Goal: Task Accomplishment & Management: Use online tool/utility

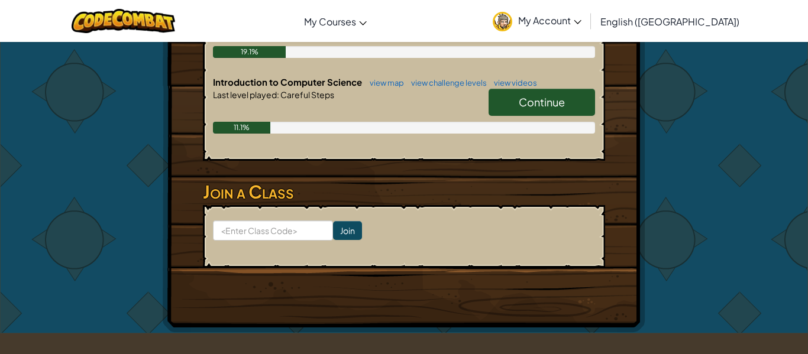
scroll to position [324, 0]
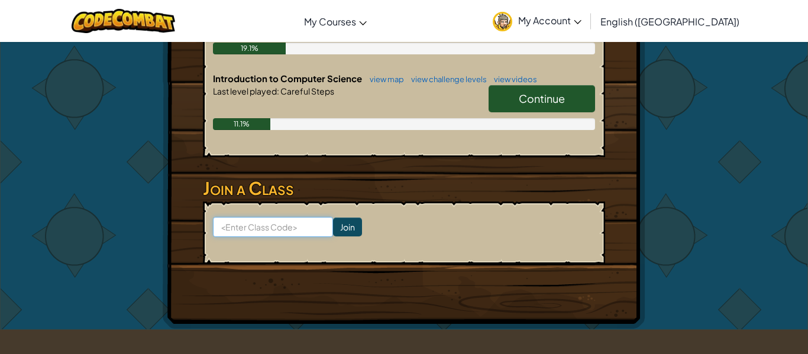
click at [297, 229] on input at bounding box center [273, 227] width 120 height 20
type input "WinSleepDog"
click at [353, 233] on input "Join" at bounding box center [347, 227] width 29 height 19
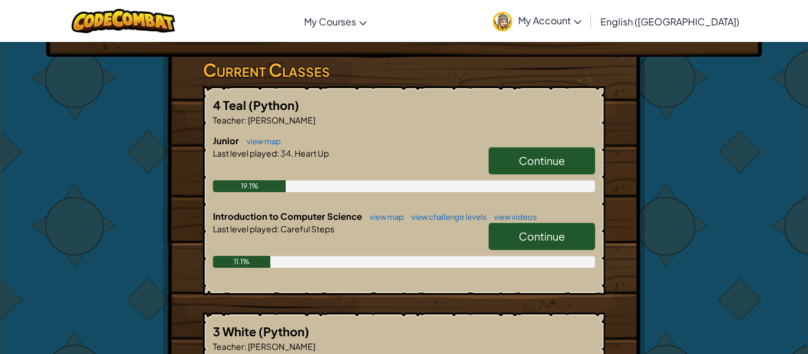
scroll to position [187, 0]
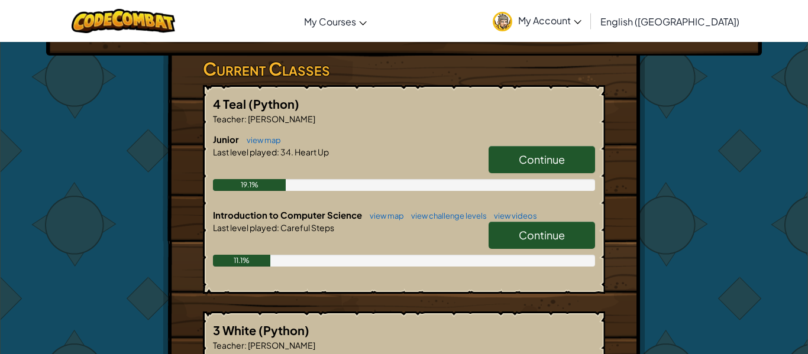
click at [567, 240] on link "Continue" at bounding box center [542, 235] width 106 height 27
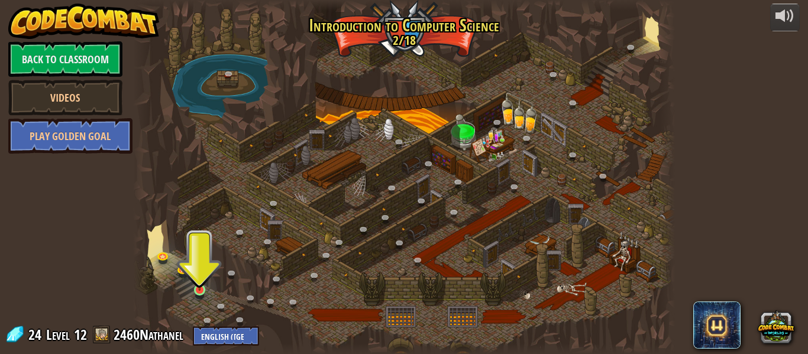
click at [201, 291] on img at bounding box center [199, 277] width 12 height 28
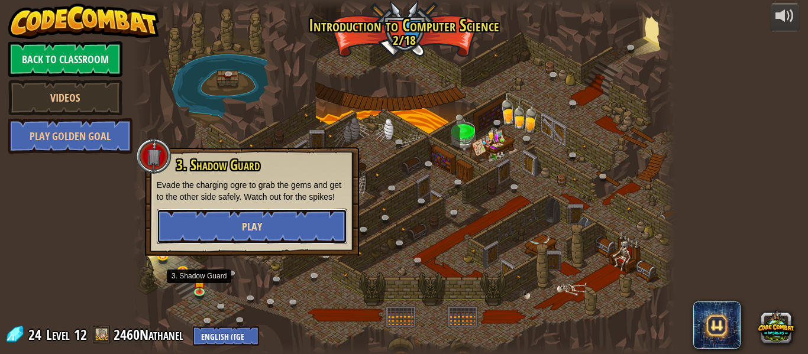
click at [200, 223] on button "Play" at bounding box center [252, 226] width 191 height 35
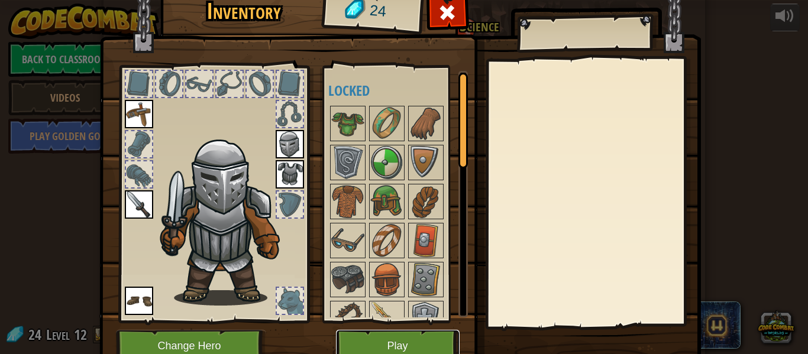
click at [412, 339] on button "Play" at bounding box center [398, 346] width 124 height 33
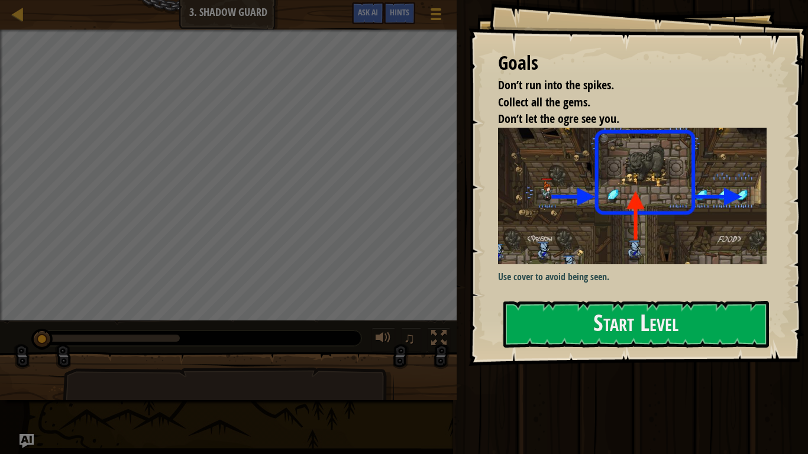
click at [710, 298] on div "Goals Don’t run into the spikes. Collect all the gems. Don’t let the ogre see y…" at bounding box center [639, 183] width 340 height 366
click at [713, 330] on button "Start Level" at bounding box center [636, 324] width 266 height 47
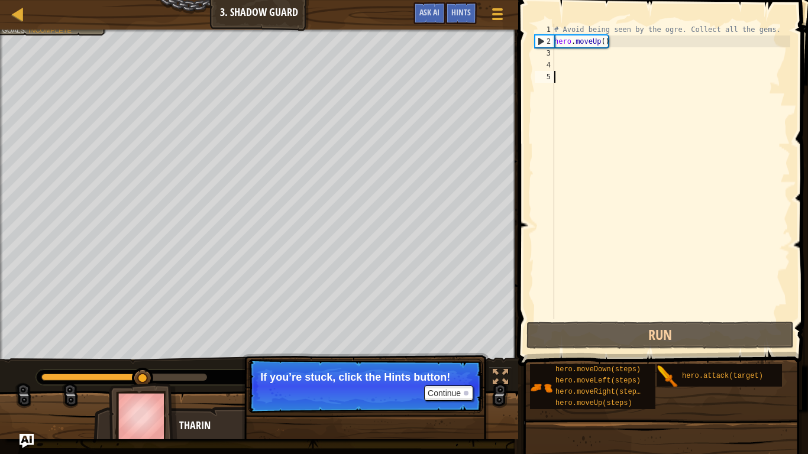
click at [599, 41] on div "# Avoid being seen by the ogre. Collect all the gems. hero . moveUp ( )" at bounding box center [671, 183] width 238 height 319
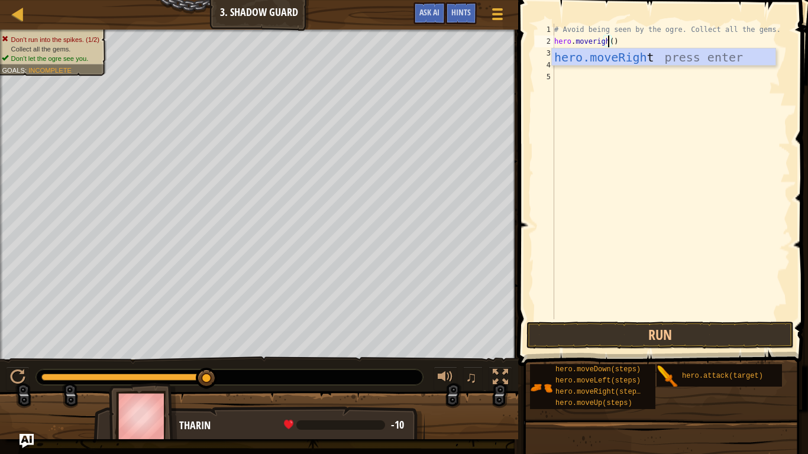
scroll to position [5, 9]
click at [711, 334] on button "Run" at bounding box center [660, 335] width 267 height 27
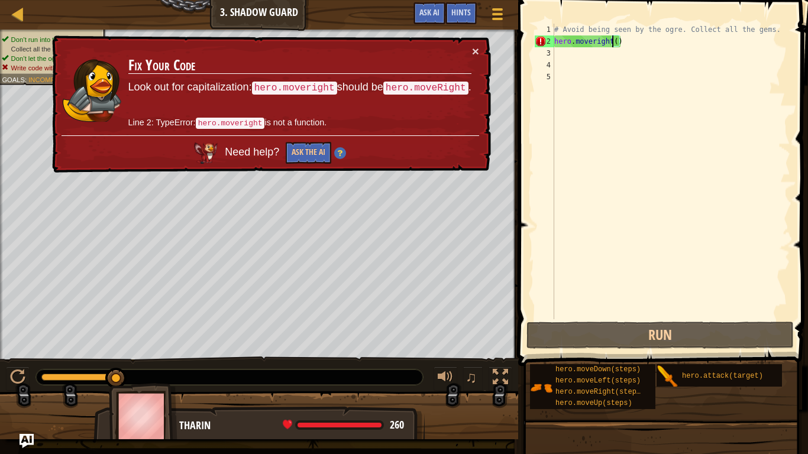
click at [595, 38] on div "# Avoid being seen by the ogre. Collect all the gems. hero . moveright ( )" at bounding box center [671, 183] width 238 height 319
click at [596, 39] on div "# Avoid being seen by the ogre. Collect all the gems. hero . moveright ( )" at bounding box center [671, 183] width 238 height 319
click at [595, 37] on div "# Avoid being seen by the ogre. Collect all the gems. hero . moveright ( )" at bounding box center [671, 183] width 238 height 319
click at [590, 40] on div "# Avoid being seen by the ogre. Collect all the gems. hero . moveright ( )" at bounding box center [671, 183] width 238 height 319
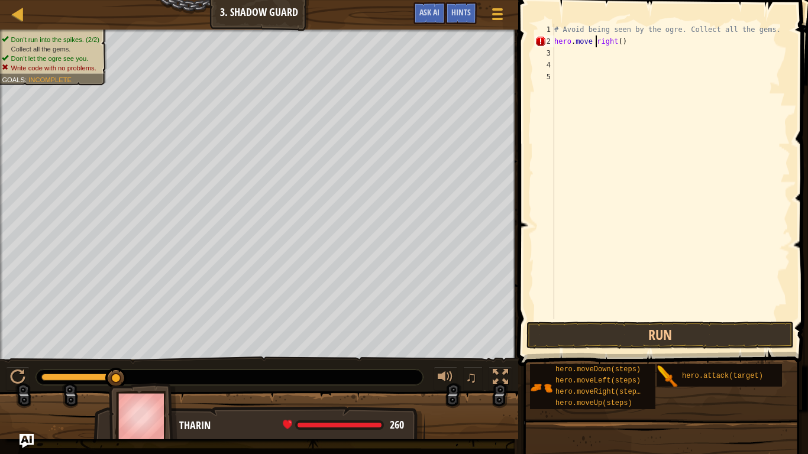
scroll to position [5, 4]
click at [713, 338] on button "Run" at bounding box center [660, 335] width 267 height 27
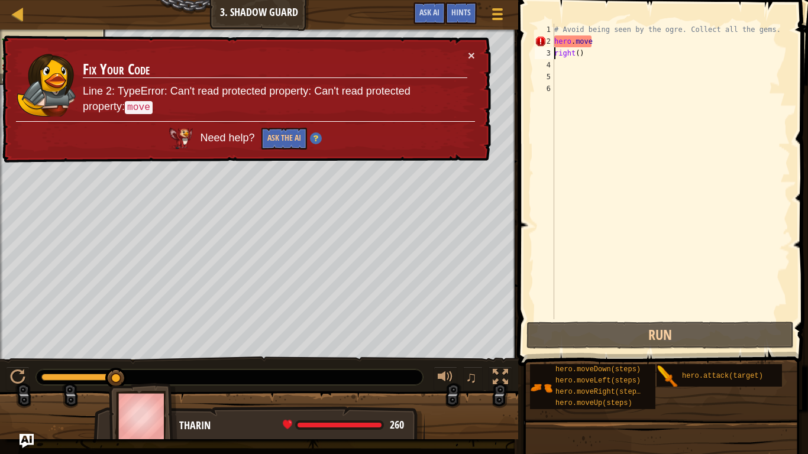
click at [592, 37] on div "# Avoid being seen by the ogre. Collect all the gems. hero . move right ( )" at bounding box center [671, 183] width 238 height 319
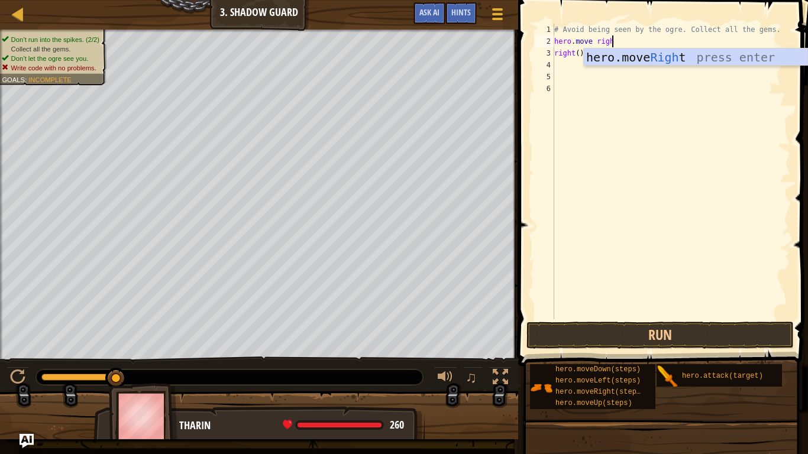
scroll to position [5, 9]
click at [583, 57] on div "# Avoid being seen by the ogre. Collect all the gems. hero . move right right (…" at bounding box center [671, 183] width 238 height 319
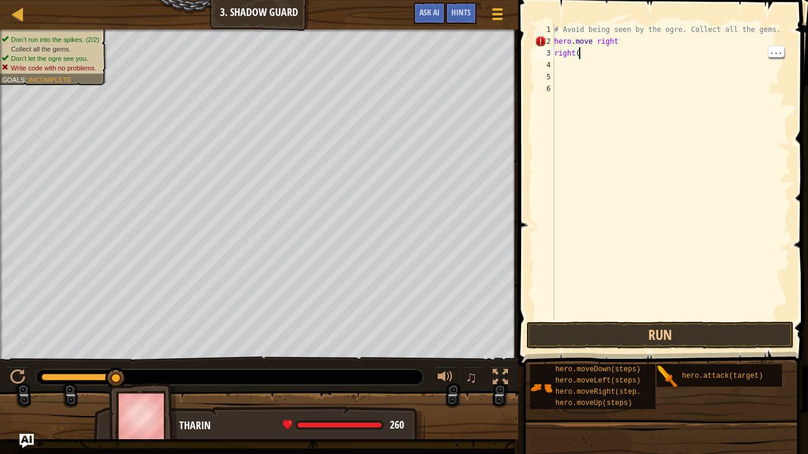
scroll to position [5, 3]
type textarea "r"
click at [722, 338] on button "Run" at bounding box center [660, 335] width 267 height 27
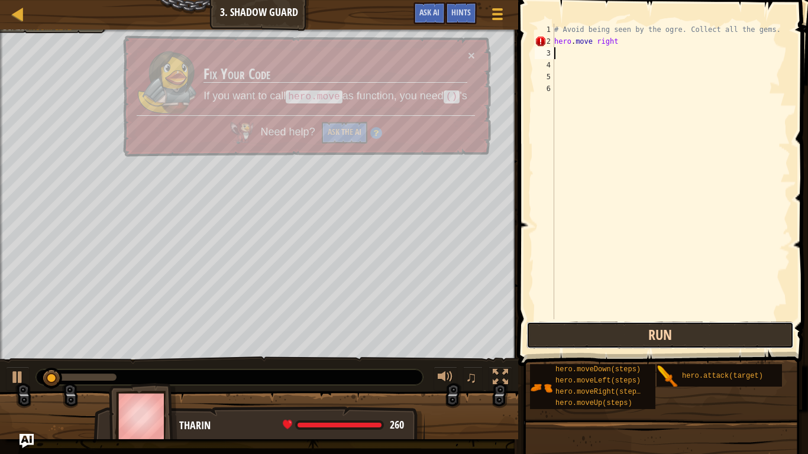
click at [722, 344] on button "Run" at bounding box center [660, 335] width 267 height 27
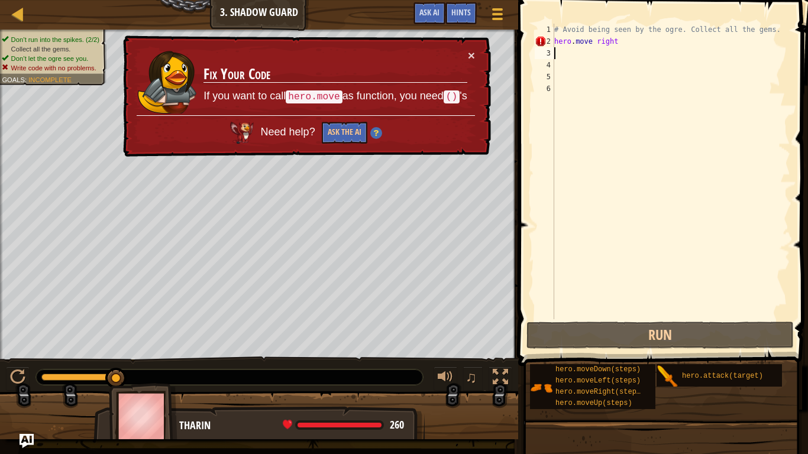
click at [628, 38] on div "# Avoid being seen by the ogre. Collect all the gems. hero . move right" at bounding box center [671, 183] width 238 height 319
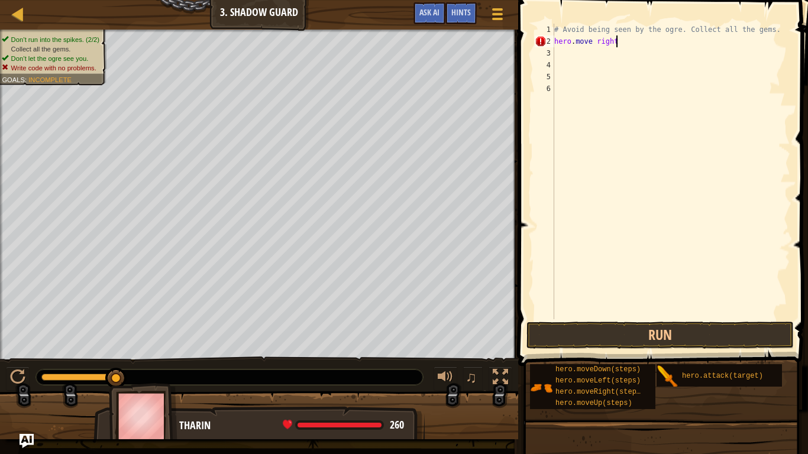
type textarea "hero.move rightu"
click at [724, 338] on button "Run" at bounding box center [660, 335] width 267 height 27
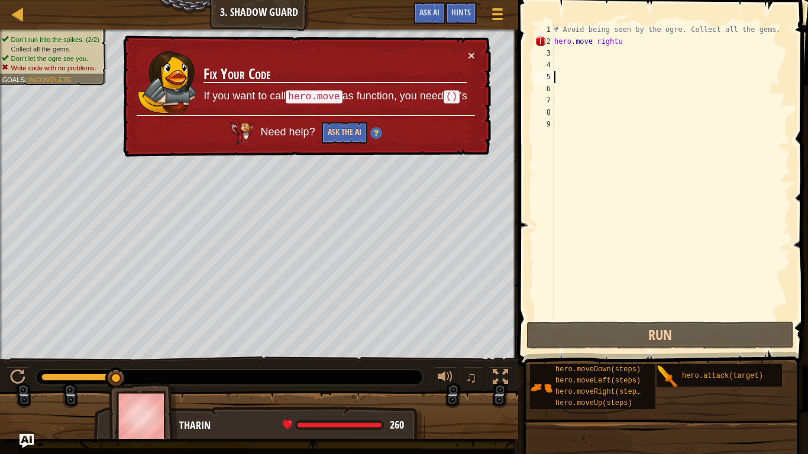
click at [617, 38] on div "# Avoid being seen by the ogre. Collect all the gems. hero . move rightu" at bounding box center [671, 183] width 238 height 319
click at [630, 35] on div "# Avoid being seen by the ogre. Collect all the gems. hero . move rightu" at bounding box center [671, 183] width 238 height 319
click at [627, 38] on div "# Avoid being seen by the ogre. Collect all the gems. hero . move rightu" at bounding box center [671, 183] width 238 height 319
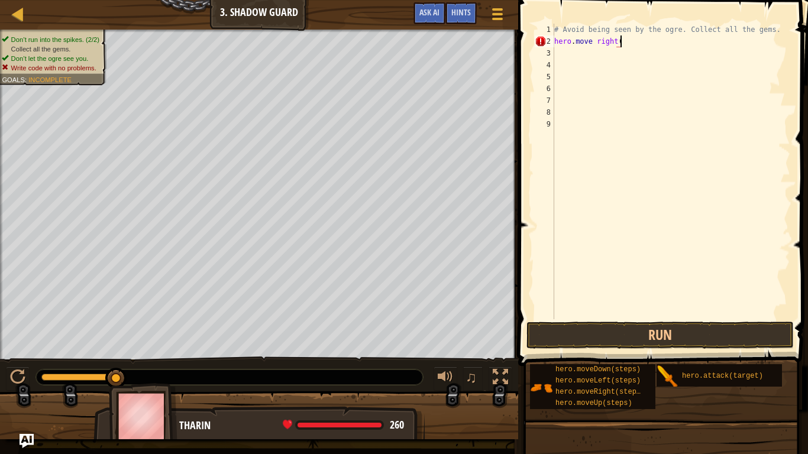
scroll to position [5, 9]
click at [677, 335] on button "Run" at bounding box center [660, 335] width 267 height 27
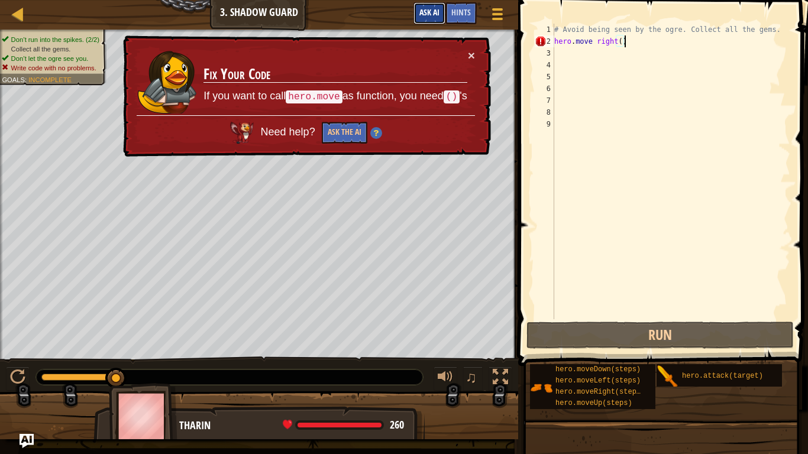
click at [438, 9] on span "Ask AI" at bounding box center [429, 12] width 20 height 11
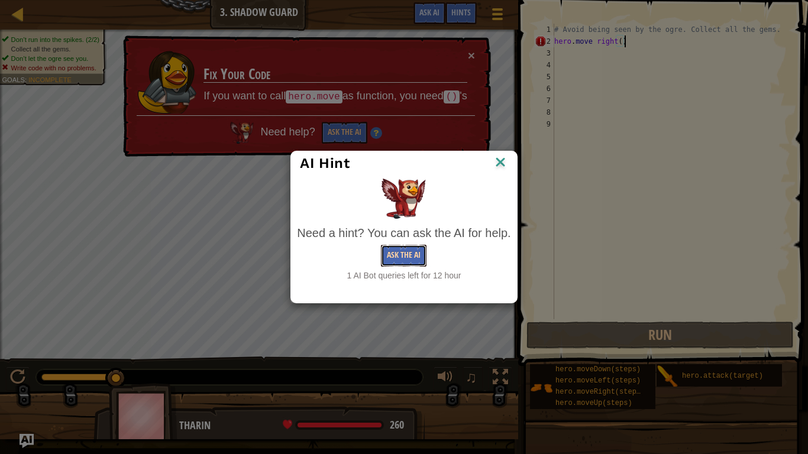
click at [406, 257] on button "Ask the AI" at bounding box center [404, 256] width 46 height 22
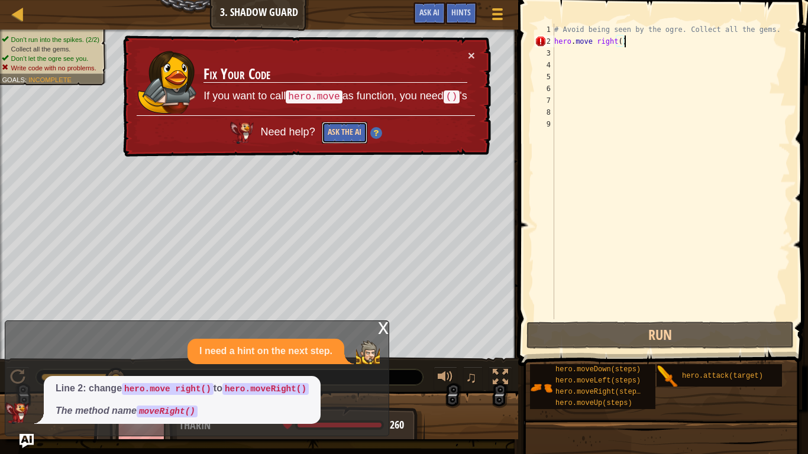
click at [337, 139] on button "Ask the AI" at bounding box center [345, 132] width 46 height 22
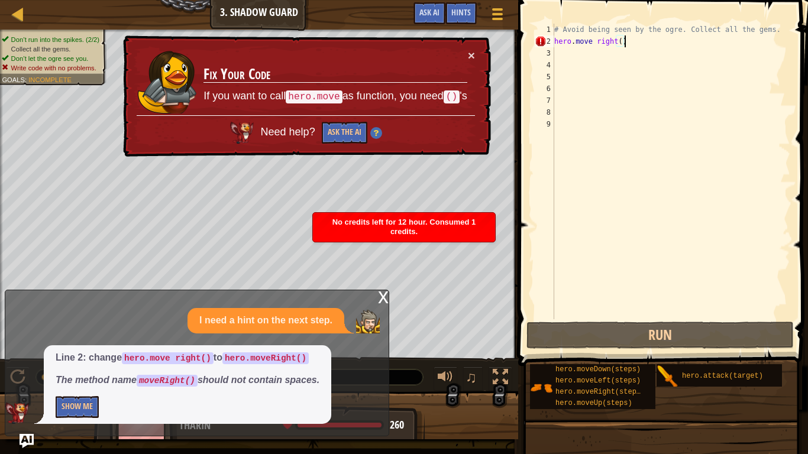
click at [345, 151] on div "× Fix Your Code If you want to call hero.move as function, you need () 's Need …" at bounding box center [306, 96] width 372 height 127
click at [339, 140] on button "Ask the AI" at bounding box center [344, 133] width 46 height 22
click at [334, 139] on button "Ask the AI" at bounding box center [345, 133] width 46 height 22
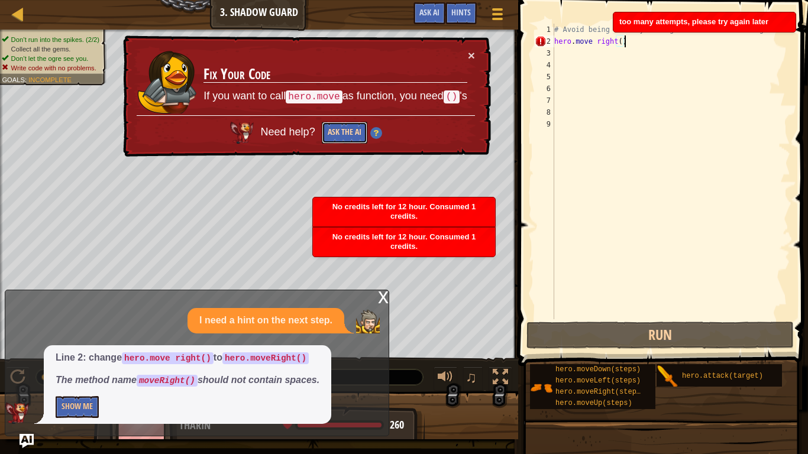
click at [327, 141] on button "Ask the AI" at bounding box center [344, 133] width 46 height 22
click at [337, 139] on button "Ask the AI" at bounding box center [345, 132] width 46 height 22
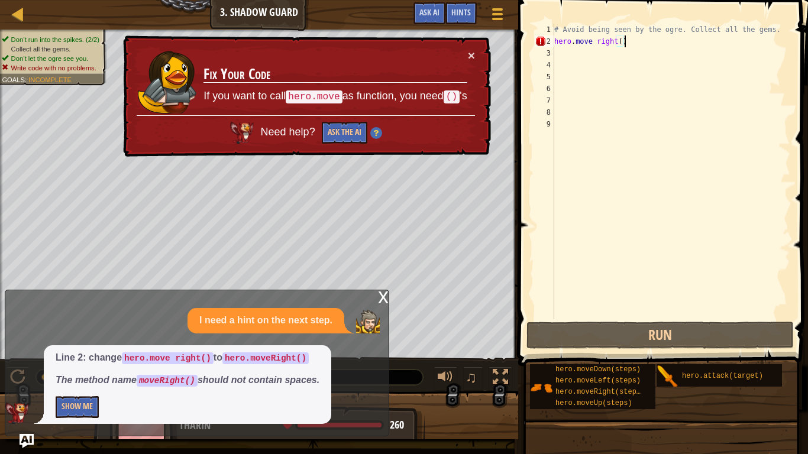
click at [598, 43] on div "# Avoid being seen by the ogre. Collect all the gems. hero . move right ( )" at bounding box center [671, 183] width 238 height 319
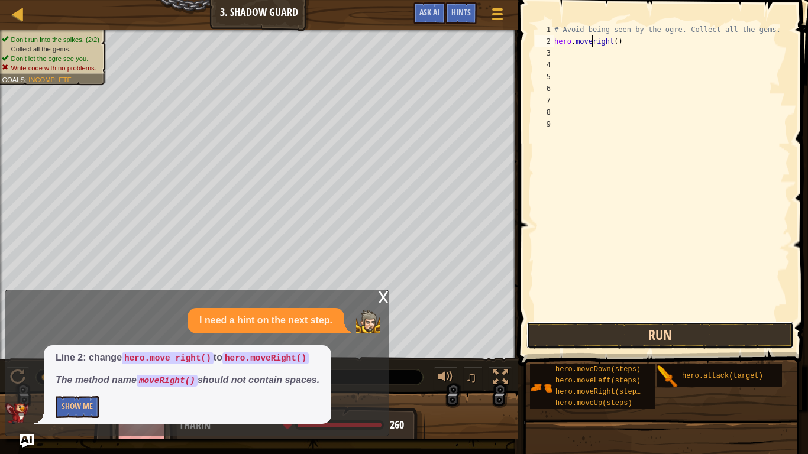
click at [714, 333] on button "Run" at bounding box center [660, 335] width 267 height 27
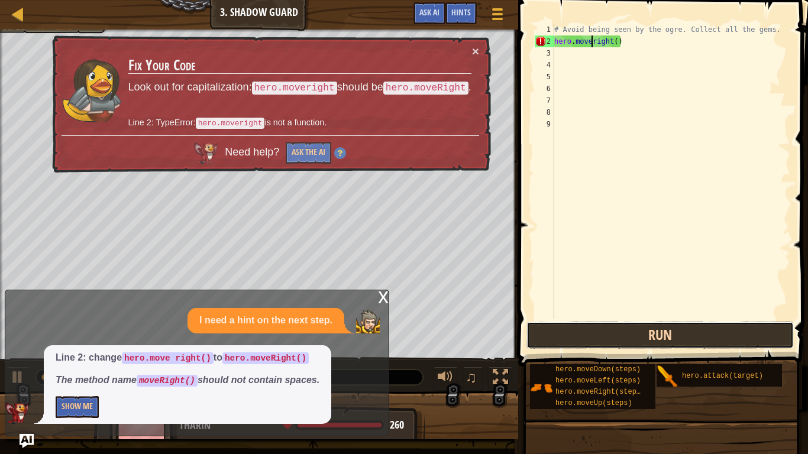
click at [727, 342] on button "Run" at bounding box center [660, 335] width 267 height 27
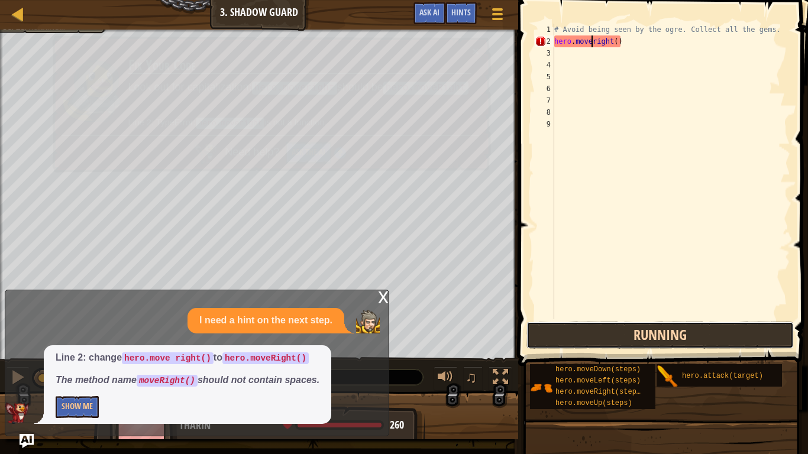
click at [728, 340] on button "Running" at bounding box center [660, 335] width 267 height 27
click at [728, 337] on button "Running" at bounding box center [660, 335] width 267 height 27
click at [727, 336] on button "Running" at bounding box center [660, 335] width 267 height 27
click at [725, 335] on button "Running" at bounding box center [660, 335] width 267 height 27
click at [724, 333] on button "Running" at bounding box center [660, 335] width 267 height 27
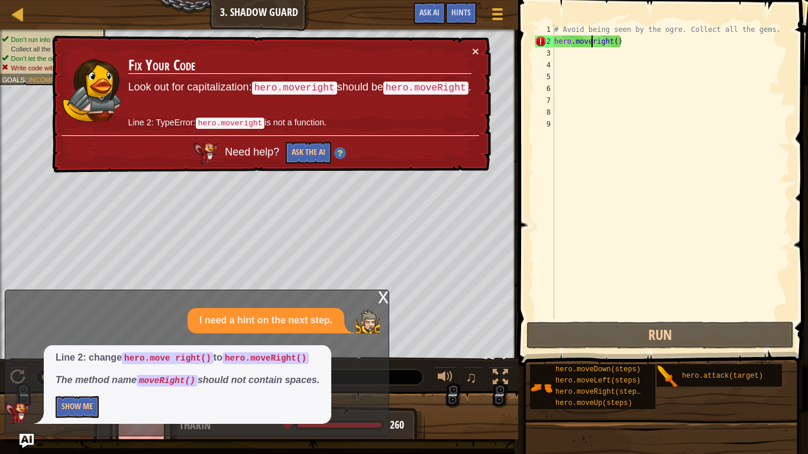
click at [596, 41] on div "# Avoid being seen by the ogre. Collect all the gems. hero . moveright ( )" at bounding box center [671, 183] width 238 height 319
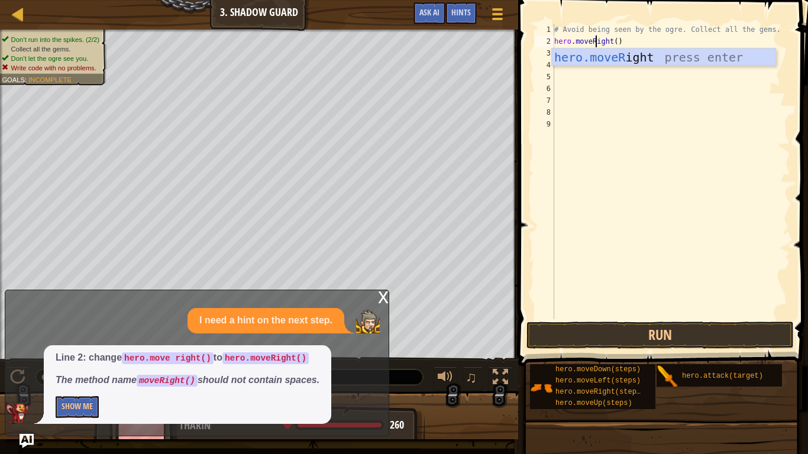
scroll to position [5, 7]
click at [647, 57] on div "hero.moveR ight press enter" at bounding box center [664, 75] width 224 height 53
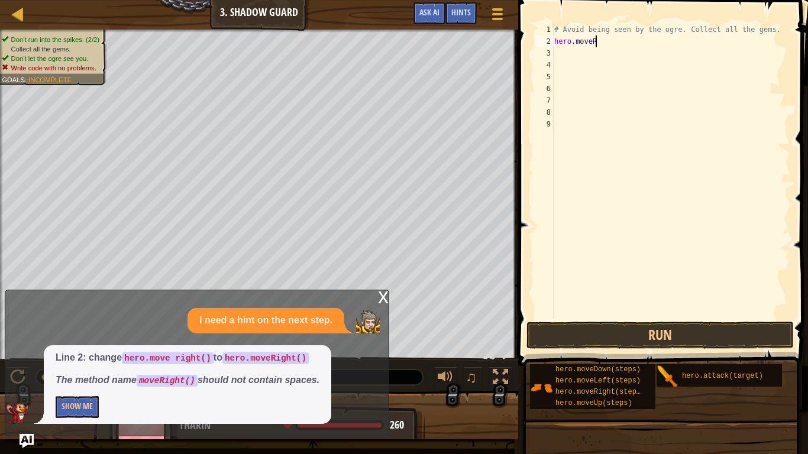
scroll to position [5, 5]
click at [714, 338] on button "Run" at bounding box center [660, 335] width 267 height 27
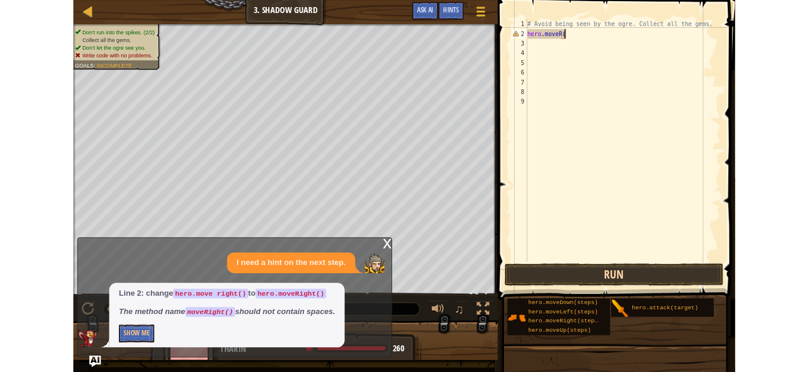
scroll to position [5, 7]
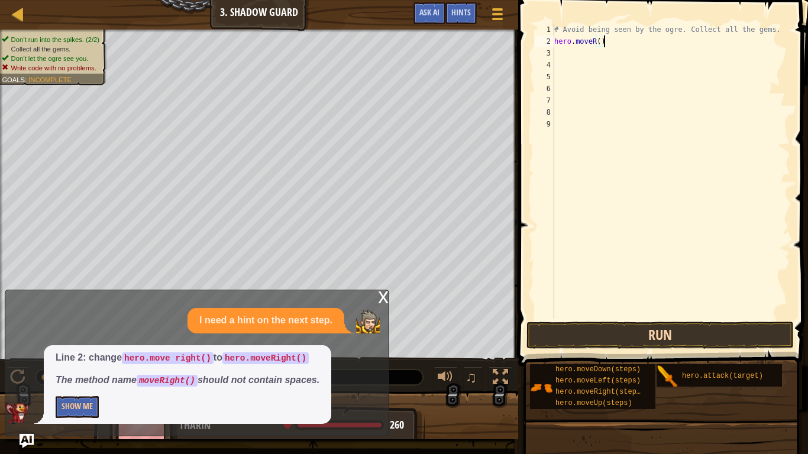
type textarea "hero.moveR()"
click at [724, 333] on button "Run" at bounding box center [660, 335] width 267 height 27
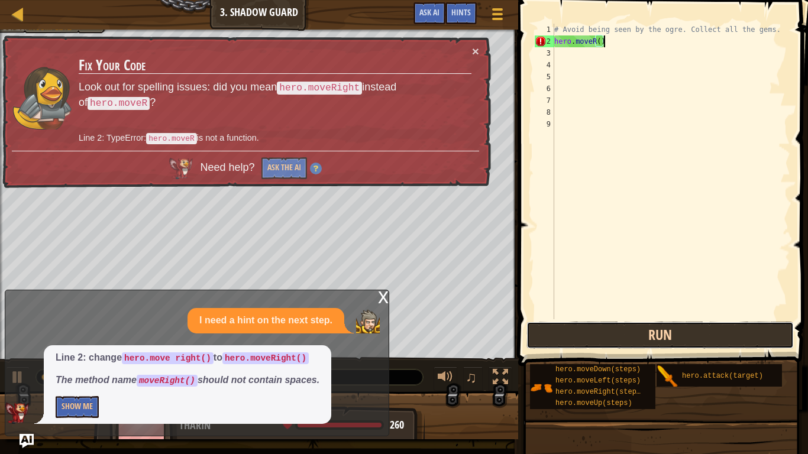
click at [721, 331] on button "Run" at bounding box center [660, 335] width 267 height 27
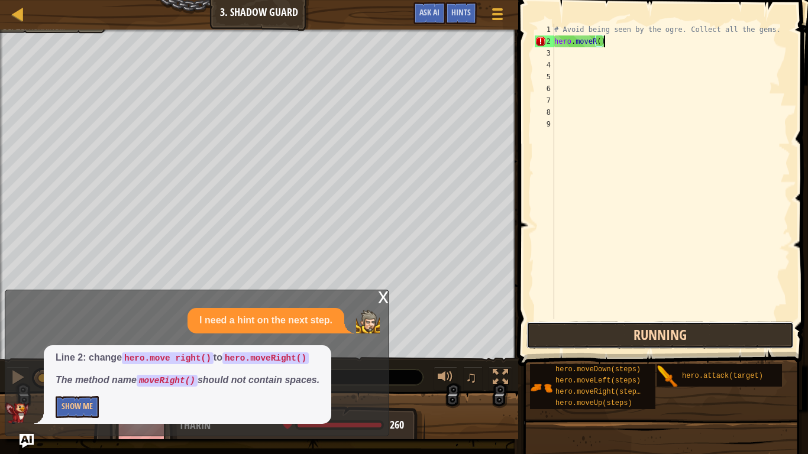
click at [722, 328] on button "Running" at bounding box center [660, 335] width 267 height 27
click at [714, 334] on button "Running" at bounding box center [660, 335] width 267 height 27
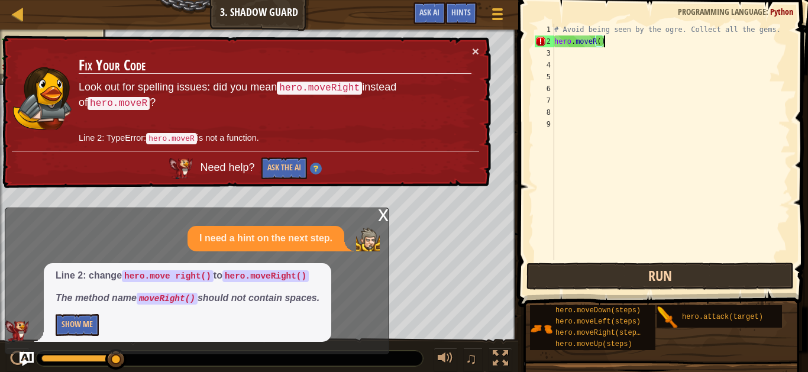
click at [324, 95] on p "Look out for spelling issues: did you mean hero.moveRight instead of hero.moveR…" at bounding box center [275, 95] width 393 height 31
click at [764, 95] on div "# Avoid being seen by the ogre. Collect all the gems. hero . moveR ( )" at bounding box center [671, 154] width 238 height 260
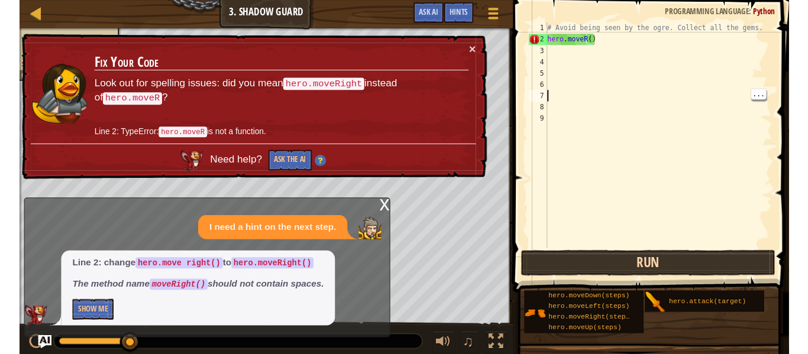
scroll to position [5, 0]
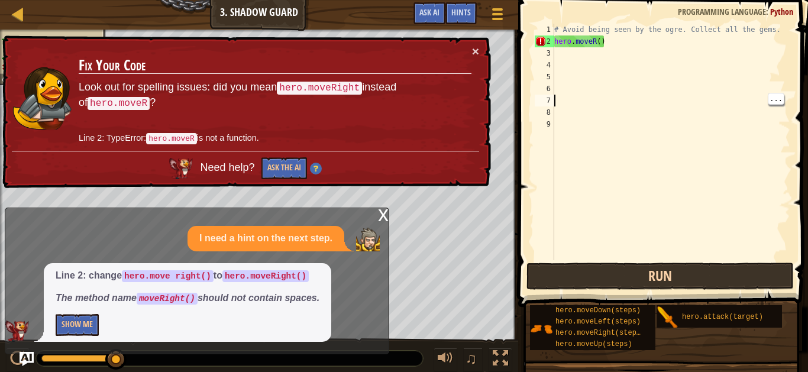
click at [599, 40] on div "# Avoid being seen by the ogre. Collect all the gems. hero . moveR ( )" at bounding box center [671, 154] width 238 height 260
click at [598, 38] on div "# Avoid being seen by the ogre. Collect all the gems. hero . moveR ( )" at bounding box center [671, 154] width 238 height 260
click at [592, 40] on div "# Avoid being seen by the ogre. Collect all the gems. hero . moveR ( )" at bounding box center [671, 154] width 238 height 260
click at [601, 39] on div "# Avoid being seen by the ogre. Collect all the gems. hero . moveR ( )" at bounding box center [671, 154] width 238 height 260
click at [594, 34] on div "# Avoid being seen by the ogre. Collect all the gems. hero . moveR ( )" at bounding box center [671, 154] width 238 height 260
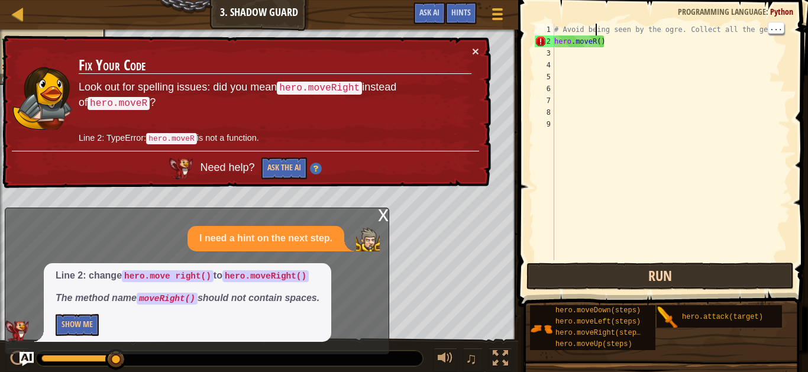
click at [600, 42] on div "# Avoid being seen by the ogre. Collect all the gems. hero . moveR ( )" at bounding box center [671, 154] width 238 height 260
click at [614, 41] on div "# Avoid being seen by the ogre. Collect all the gems. hero . moveR ( )" at bounding box center [671, 154] width 238 height 260
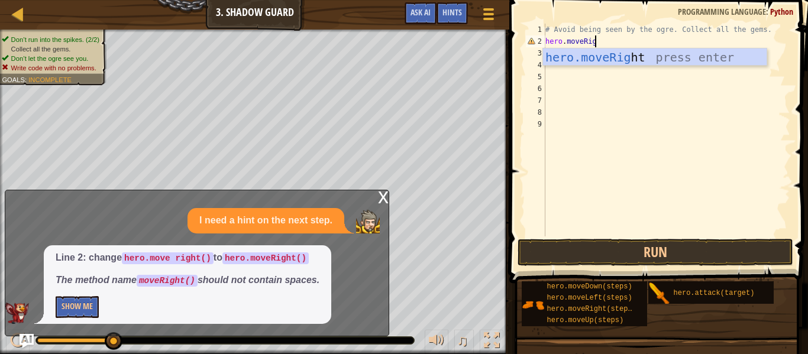
scroll to position [5, 8]
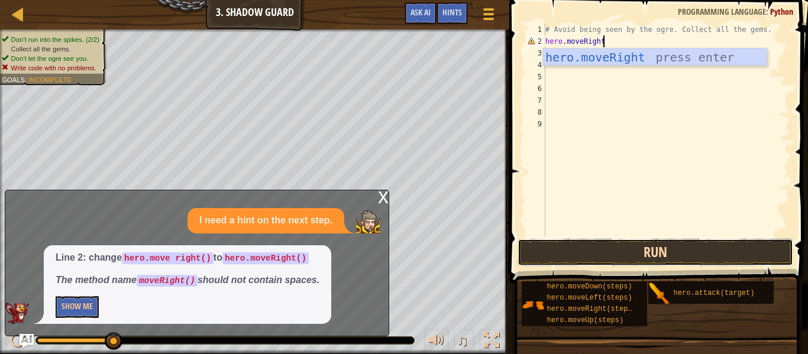
click at [718, 259] on button "Run" at bounding box center [656, 252] width 276 height 27
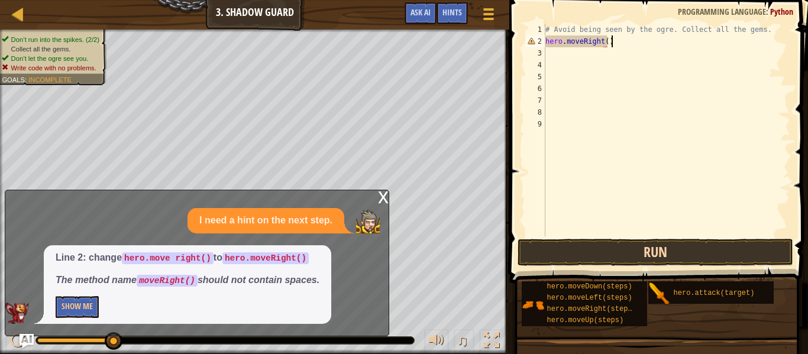
scroll to position [5, 9]
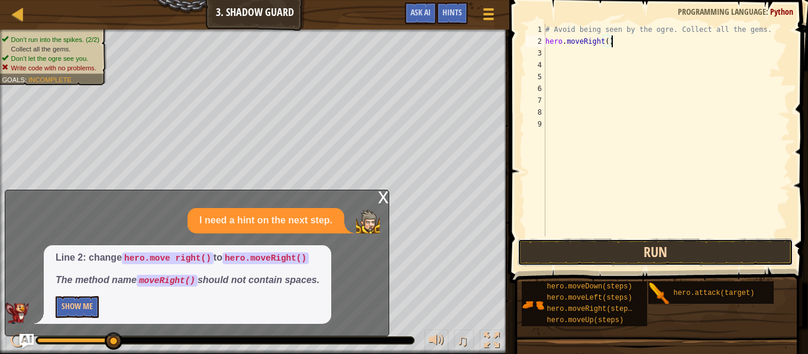
click at [702, 256] on button "Run" at bounding box center [656, 252] width 276 height 27
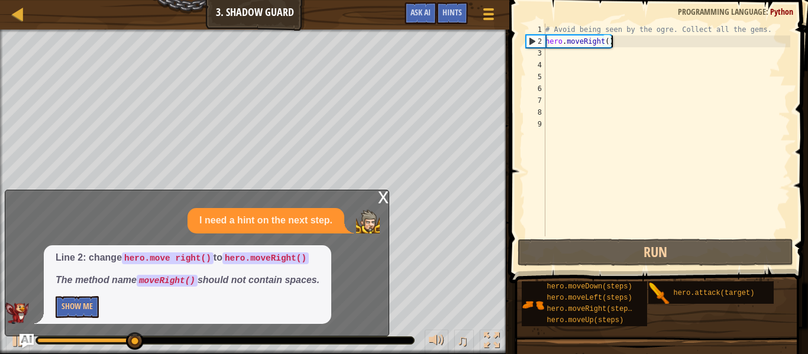
click at [611, 35] on div "# Avoid being seen by the ogre. Collect all the gems. hero . moveRight ( )" at bounding box center [666, 142] width 247 height 237
click at [598, 39] on div "# Avoid being seen by the ogre. Collect all the gems. hero . moveRight ( )" at bounding box center [666, 142] width 247 height 237
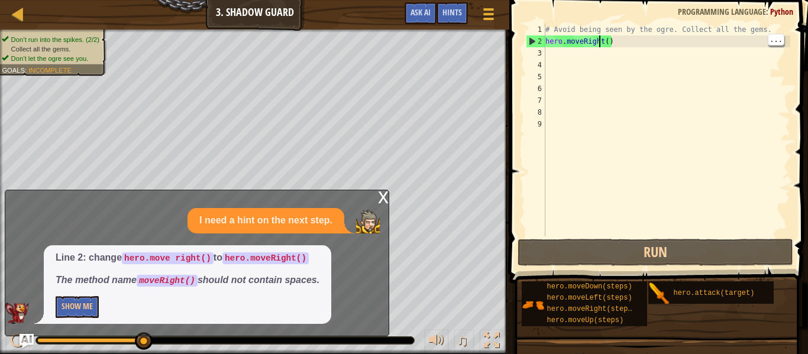
click at [604, 41] on div "# Avoid being seen by the ogre. Collect all the gems. hero . moveRight ( )" at bounding box center [666, 142] width 247 height 237
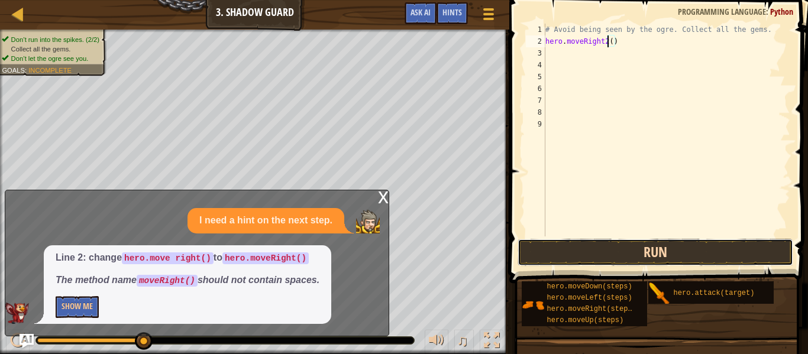
click at [713, 248] on button "Run" at bounding box center [656, 252] width 276 height 27
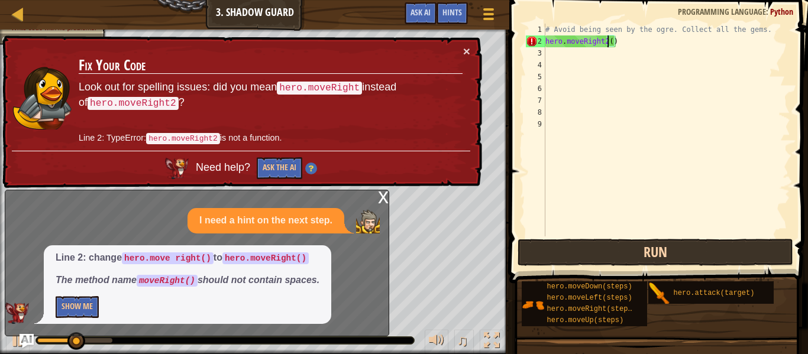
type textarea "hero.moveRight()"
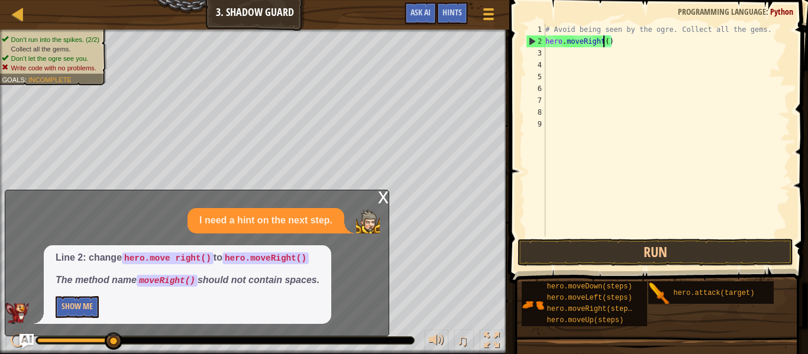
click at [553, 58] on div "# Avoid being seen by the ogre. Collect all the gems. hero . moveRight ( )" at bounding box center [666, 142] width 247 height 237
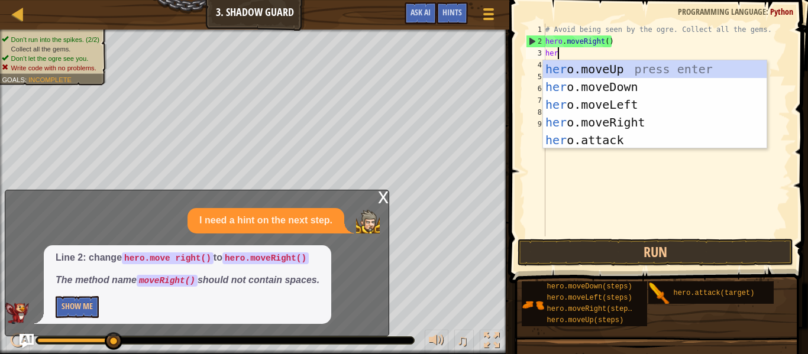
type textarea "hero"
click at [650, 125] on div "hero .moveUp press enter hero .moveDown press enter hero .moveLeft press enter …" at bounding box center [655, 122] width 224 height 124
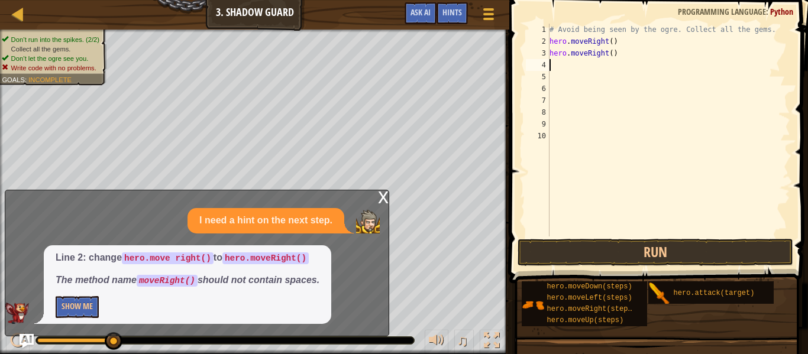
scroll to position [5, 0]
click at [681, 258] on button "Run" at bounding box center [656, 252] width 276 height 27
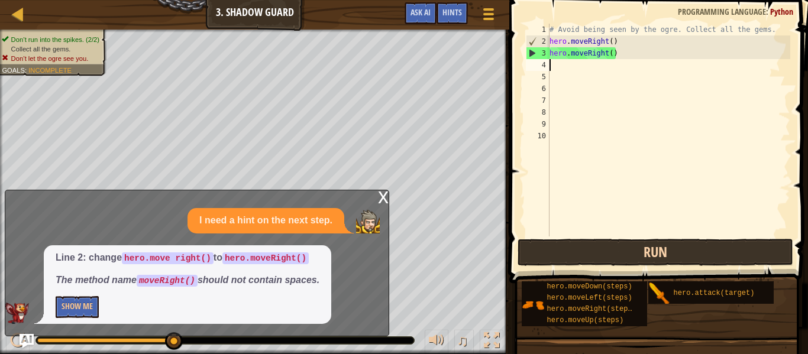
type textarea "h"
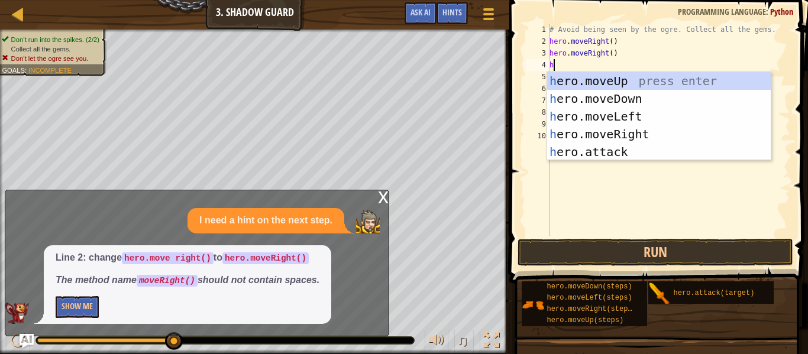
click at [641, 137] on div "h ero.moveUp press enter h ero.moveDown press enter h ero.moveLeft press enter …" at bounding box center [659, 134] width 224 height 124
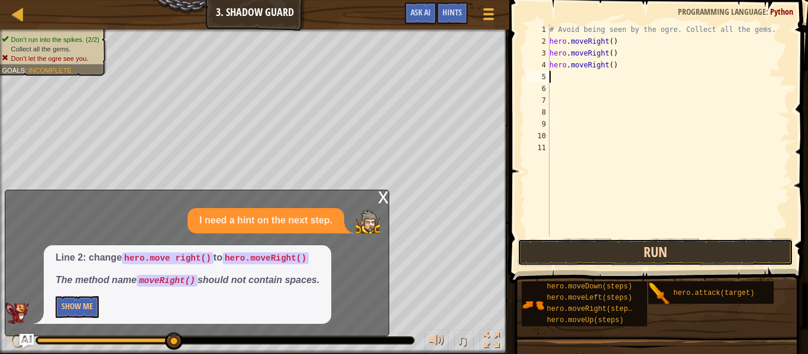
click at [676, 255] on button "Run" at bounding box center [656, 252] width 276 height 27
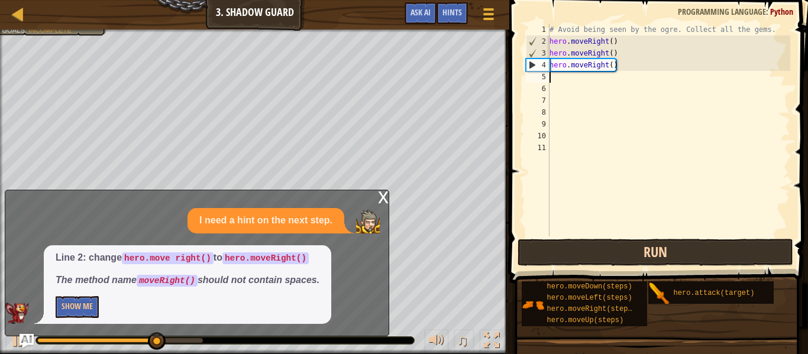
type textarea "he"
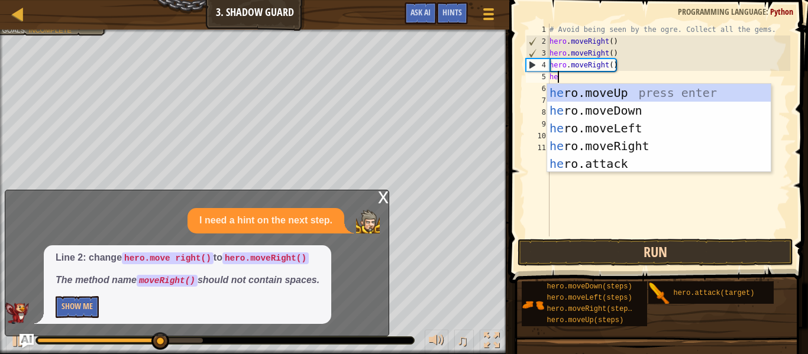
scroll to position [5, 1]
click at [654, 149] on div "he ro.moveUp press enter he ro.moveDown press enter he ro.moveLeft press enter …" at bounding box center [659, 146] width 224 height 124
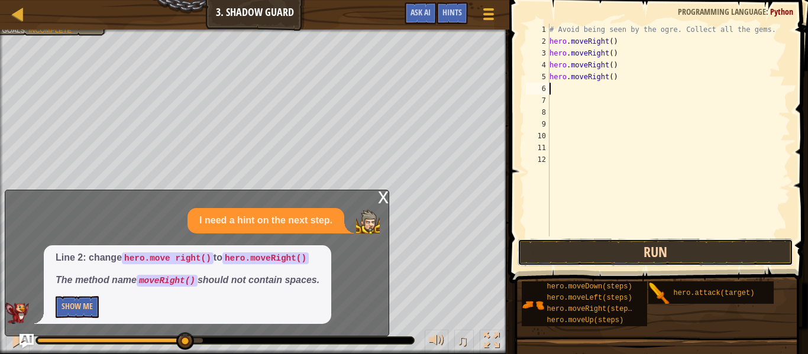
click at [722, 255] on button "Run" at bounding box center [656, 252] width 276 height 27
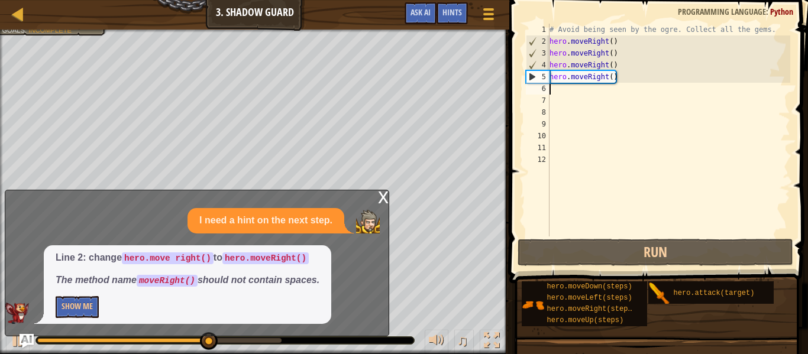
click at [567, 93] on div "# Avoid being seen by the ogre. Collect all the gems. hero . moveRight ( ) hero…" at bounding box center [668, 142] width 243 height 237
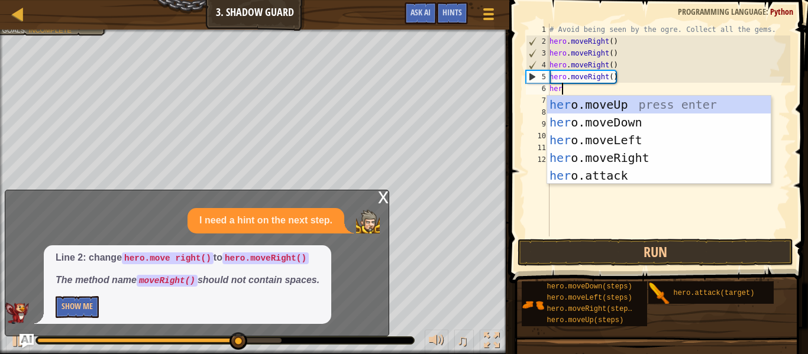
scroll to position [5, 1]
click at [640, 175] on div "her o.moveUp press enter her o.moveDown press enter her o.moveLeft press enter …" at bounding box center [659, 158] width 224 height 124
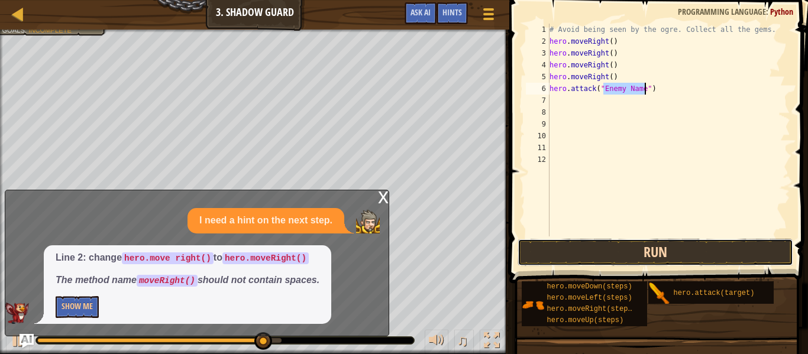
click at [664, 264] on button "Run" at bounding box center [656, 252] width 276 height 27
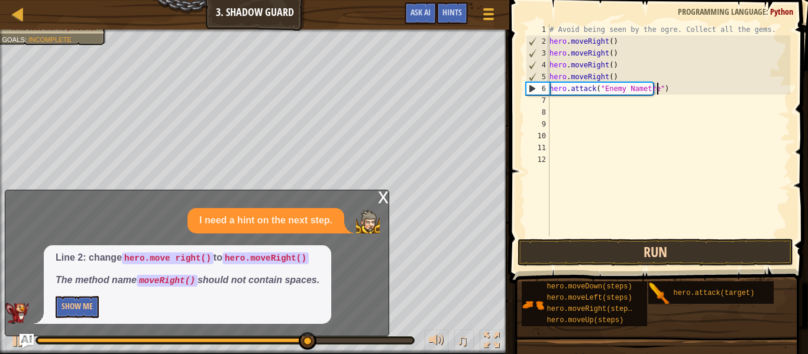
scroll to position [5, 17]
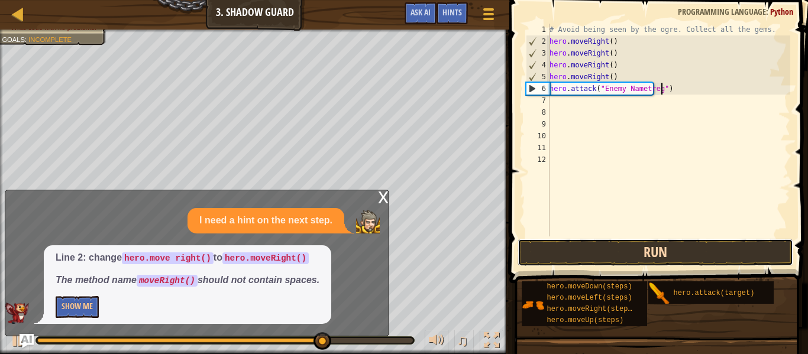
click at [707, 251] on button "Run" at bounding box center [656, 252] width 276 height 27
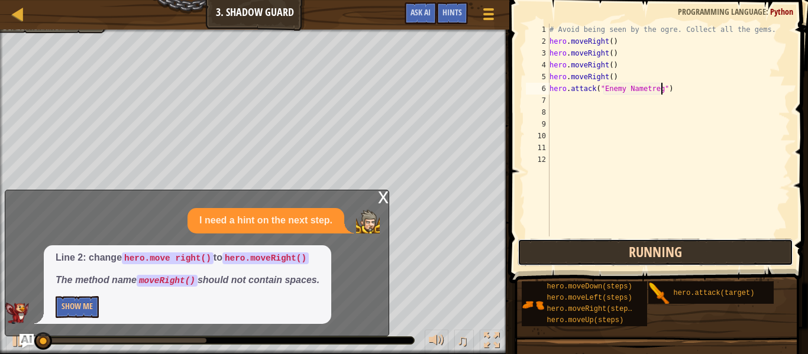
click at [715, 251] on button "Running" at bounding box center [656, 252] width 276 height 27
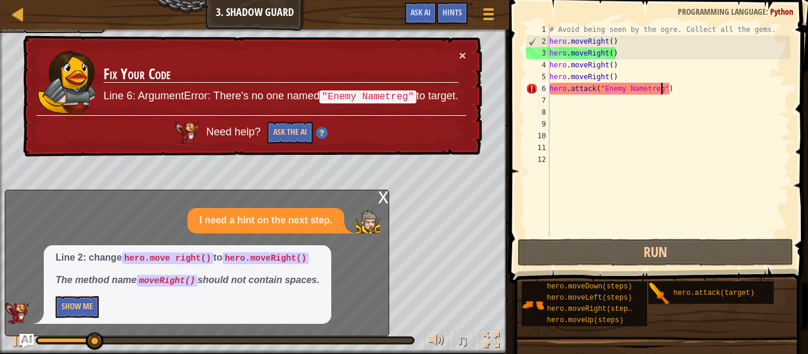
click at [644, 86] on div "# Avoid being seen by the ogre. Collect all the gems. hero . moveRight ( ) hero…" at bounding box center [668, 142] width 243 height 237
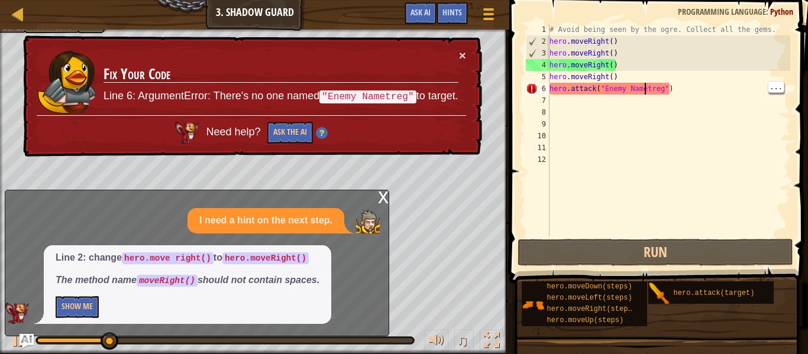
type textarea "hero.attack("Enemy Name treg")"
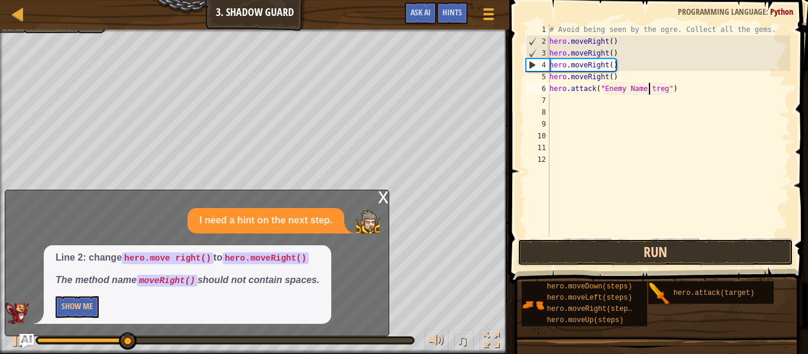
click at [705, 263] on button "Run" at bounding box center [656, 252] width 276 height 27
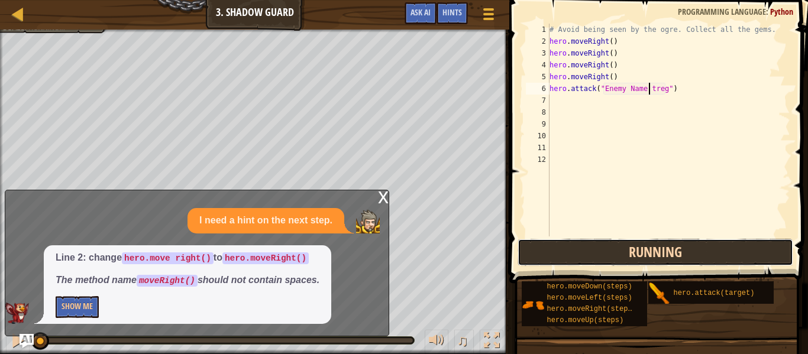
click at [709, 256] on button "Running" at bounding box center [656, 252] width 276 height 27
click at [706, 257] on button "Running" at bounding box center [656, 252] width 276 height 27
